Goal: Information Seeking & Learning: Understand process/instructions

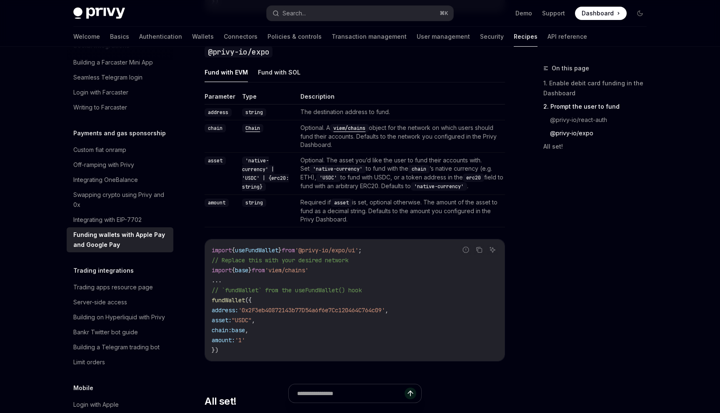
scroll to position [1074, 0]
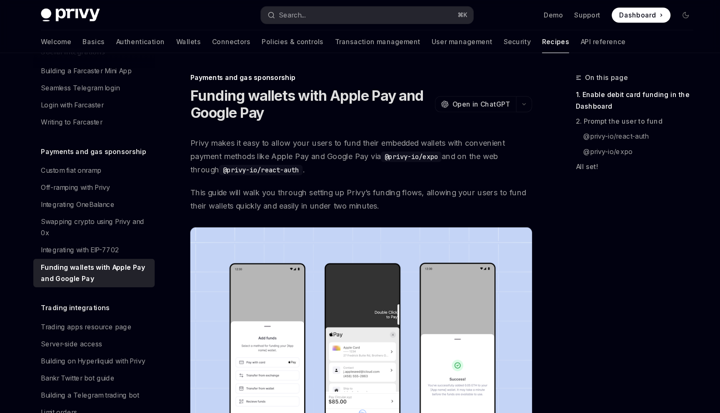
click at [394, 124] on span "Privy makes it easy to allow your users to fund their embedded wallets with con…" at bounding box center [354, 137] width 300 height 35
copy span "embedded"
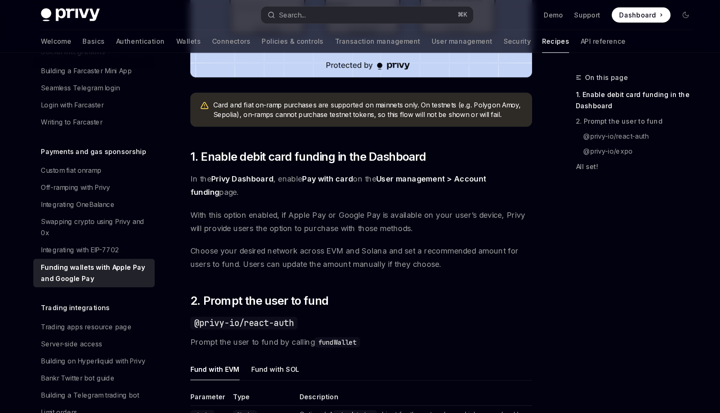
scroll to position [1190, 0]
